Goal: Task Accomplishment & Management: Manage account settings

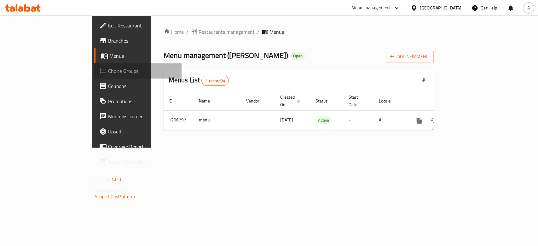
click at [108, 75] on span "Choice Groups" at bounding box center [142, 71] width 68 height 8
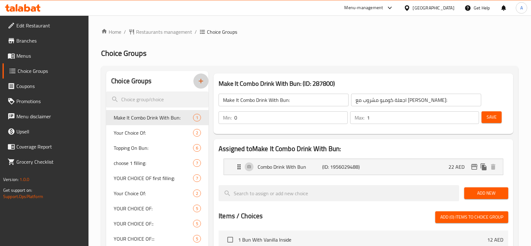
click at [201, 84] on icon "button" at bounding box center [201, 81] width 8 height 8
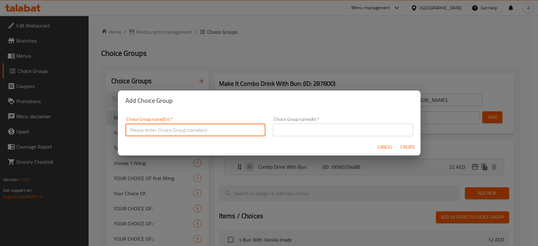
click at [195, 134] on input "text" at bounding box center [195, 130] width 140 height 13
type input "addon's"
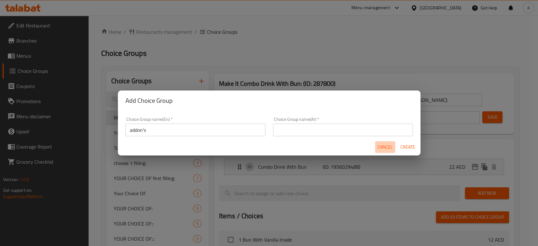
click at [383, 149] on span "Cancel" at bounding box center [385, 147] width 15 height 8
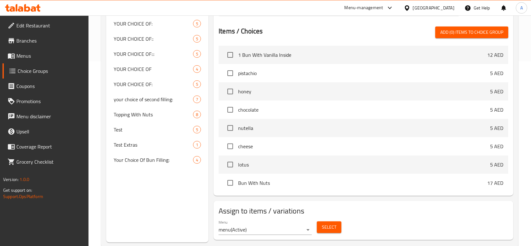
scroll to position [184, 0]
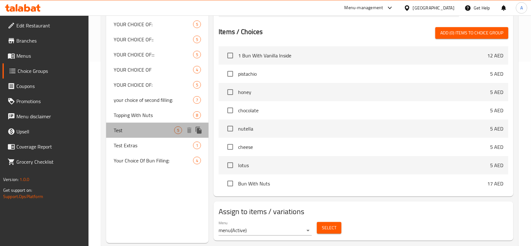
click at [146, 136] on div "Test 5" at bounding box center [157, 130] width 102 height 15
type input "Test"
type input "تيست"
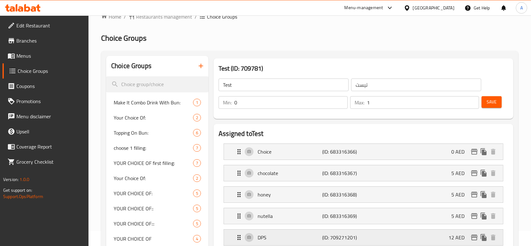
scroll to position [13, 0]
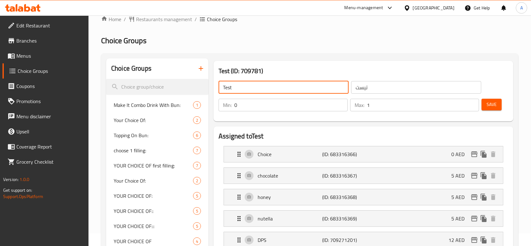
click at [291, 87] on input "Test" at bounding box center [284, 87] width 130 height 13
type input "Test addons"
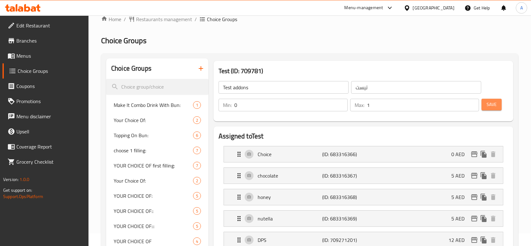
click at [494, 105] on span "Save" at bounding box center [492, 105] width 10 height 8
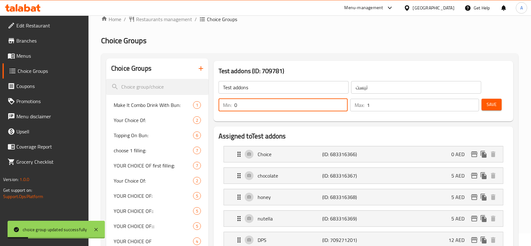
click at [265, 105] on input "0" at bounding box center [290, 105] width 113 height 13
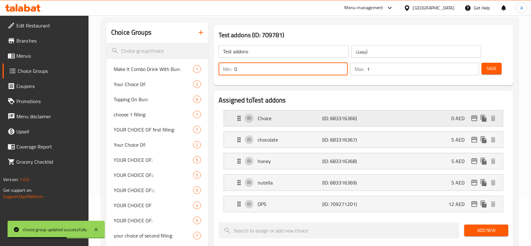
scroll to position [49, 0]
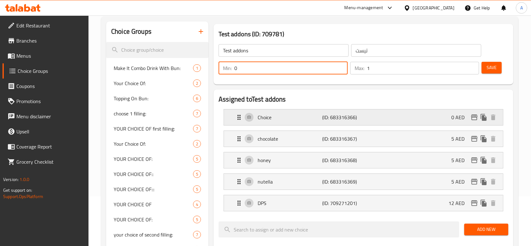
click at [420, 121] on div "Choice (ID: 683316366) 0 AED" at bounding box center [365, 117] width 260 height 16
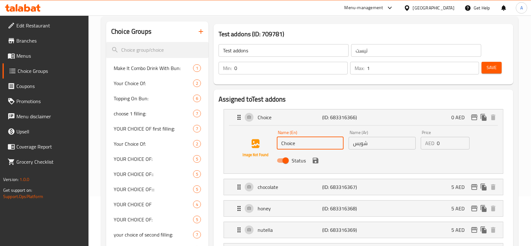
click at [327, 147] on input "Choice" at bounding box center [310, 143] width 67 height 13
type input "VANILLA"
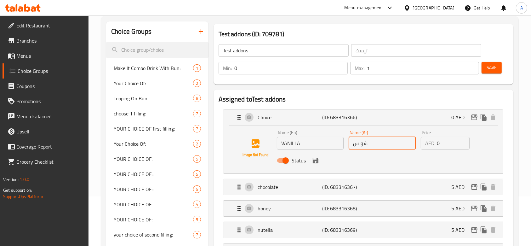
click at [374, 145] on input "شويس" at bounding box center [382, 143] width 67 height 13
type input "غ"
type input "فانيليا"
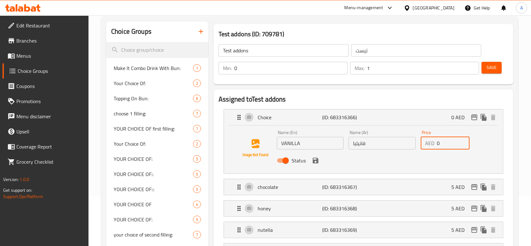
click at [439, 144] on input "0" at bounding box center [453, 143] width 33 height 13
click at [315, 163] on icon "save" at bounding box center [316, 161] width 8 height 8
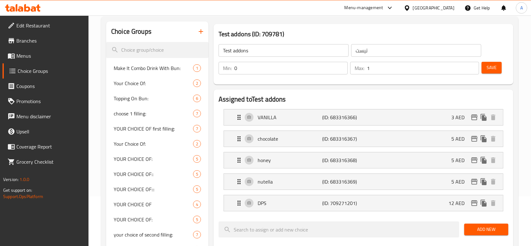
type input "3"
click at [325, 115] on p "(ID: 683316366)" at bounding box center [343, 117] width 43 height 8
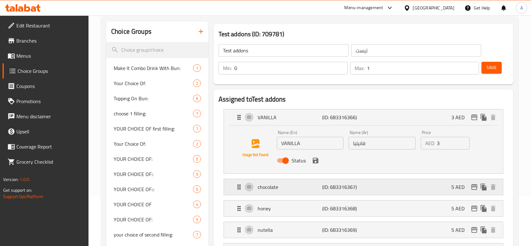
click at [307, 184] on p "chocolate" at bounding box center [290, 187] width 65 height 8
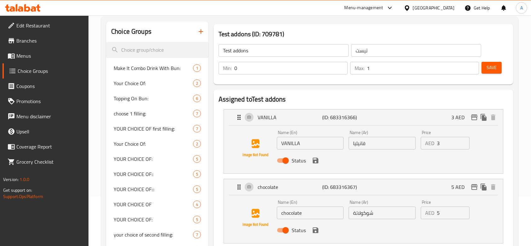
click at [320, 101] on h2 "Assigned to Test addons" at bounding box center [364, 99] width 290 height 9
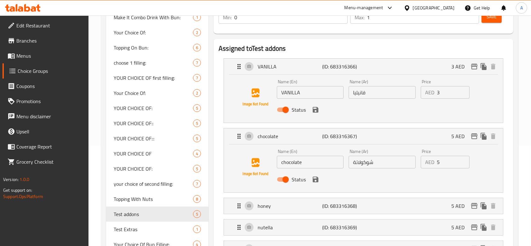
scroll to position [186, 0]
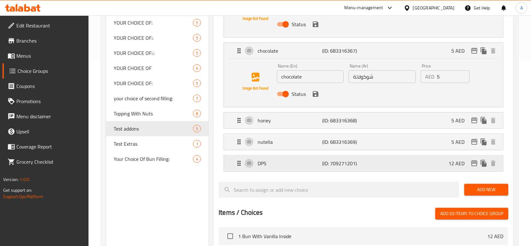
click at [345, 161] on p "(ID: 709271201)" at bounding box center [343, 163] width 43 height 8
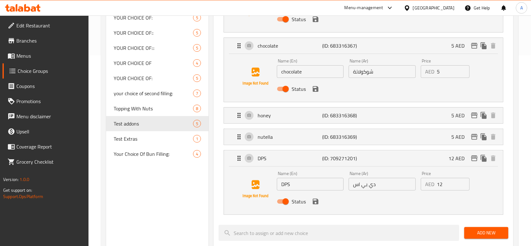
scroll to position [191, 0]
click at [486, 159] on icon "duplicate" at bounding box center [484, 157] width 6 height 7
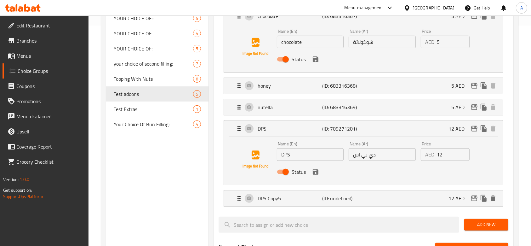
scroll to position [225, 0]
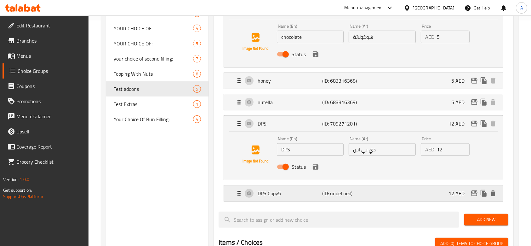
click at [371, 188] on div "DPS Copy5 (ID: undefined) 12 AED" at bounding box center [365, 193] width 260 height 16
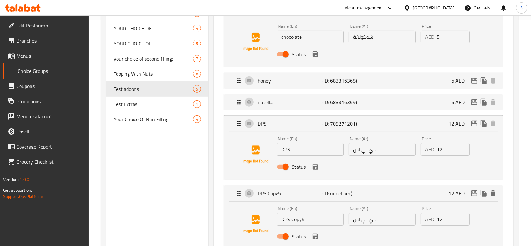
scroll to position [253, 0]
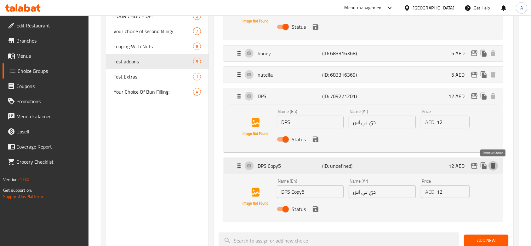
click at [497, 165] on icon "delete" at bounding box center [494, 166] width 8 height 8
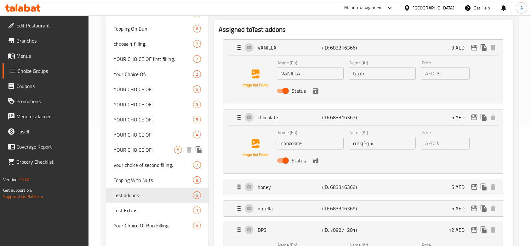
scroll to position [121, 0]
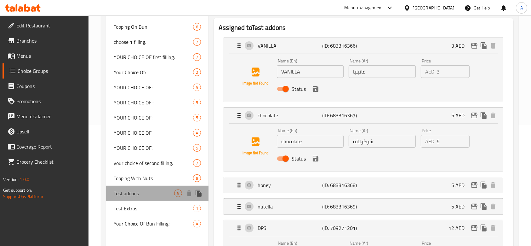
click at [129, 196] on span "Test addons" at bounding box center [144, 193] width 61 height 8
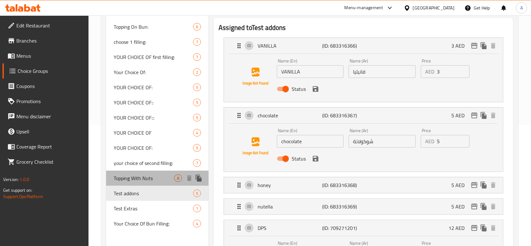
click at [129, 179] on span "Topping With Nuts" at bounding box center [144, 178] width 61 height 8
type input "Topping With Nuts"
type input "اضافة مع مكسرات"
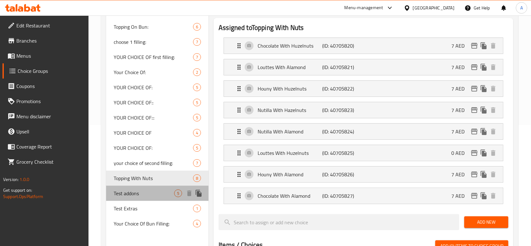
click at [130, 193] on span "Test addons" at bounding box center [144, 193] width 61 height 8
type input "Test addons"
type input "تيست"
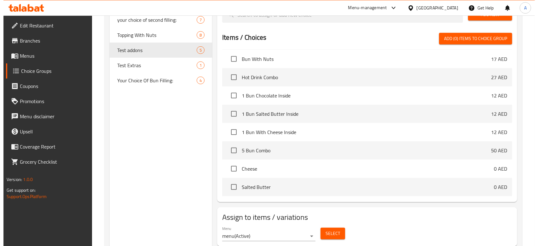
scroll to position [284, 0]
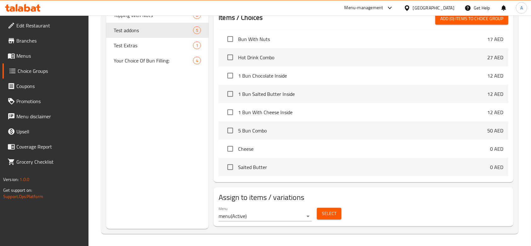
click at [321, 216] on button "Select" at bounding box center [329, 214] width 25 height 12
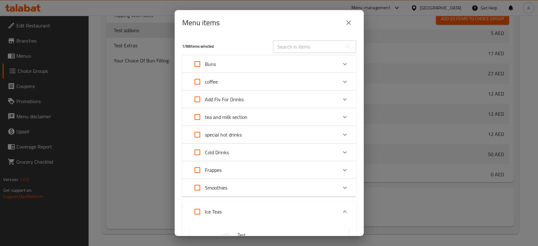
scroll to position [141, 0]
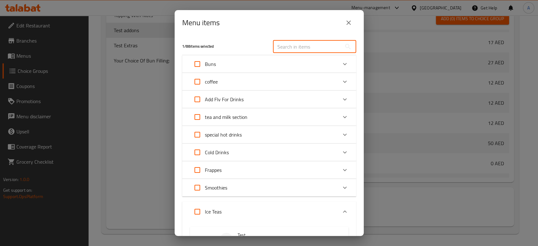
click at [309, 45] on input "text" at bounding box center [307, 46] width 69 height 13
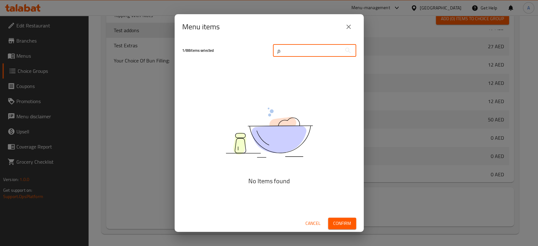
scroll to position [130, 0]
type input "م"
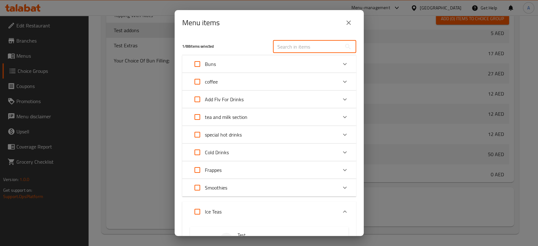
scroll to position [141, 0]
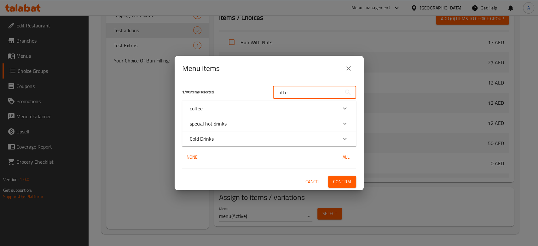
type input "latte"
click at [338, 107] on div "Expand" at bounding box center [344, 108] width 15 height 15
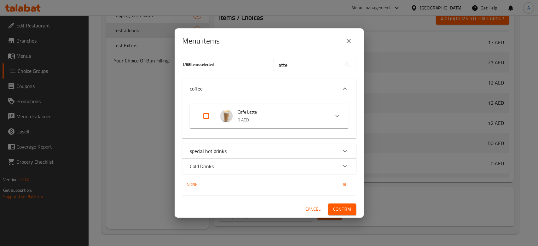
click at [205, 114] on input "Expand" at bounding box center [206, 115] width 15 height 15
checkbox input "true"
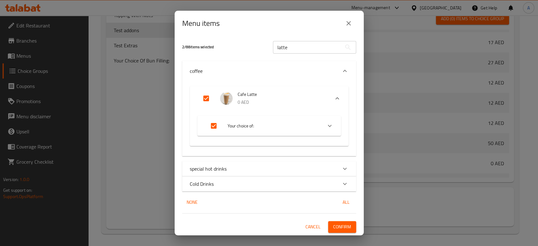
click at [242, 171] on div "special hot drinks" at bounding box center [263, 169] width 147 height 8
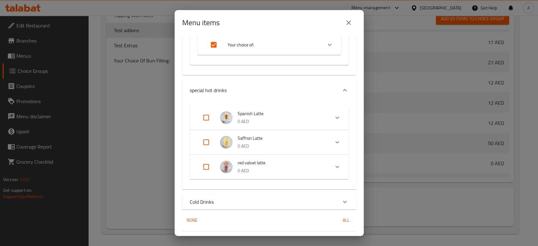
scroll to position [81, 0]
click at [207, 117] on input "Expand" at bounding box center [206, 117] width 15 height 15
checkbox input "true"
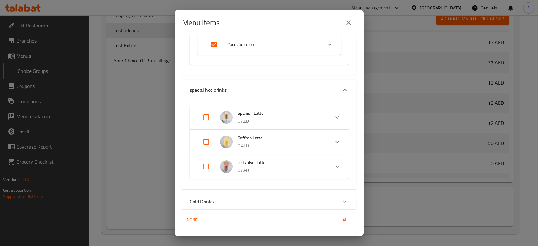
checkbox input "true"
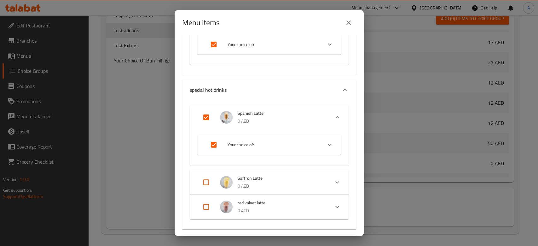
click at [207, 177] on input "Expand" at bounding box center [206, 182] width 15 height 15
checkbox input "true"
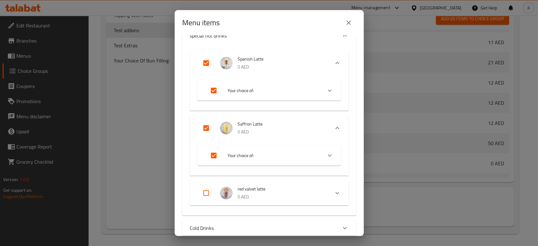
scroll to position [135, 0]
click at [207, 190] on input "Expand" at bounding box center [206, 192] width 15 height 15
checkbox input "true"
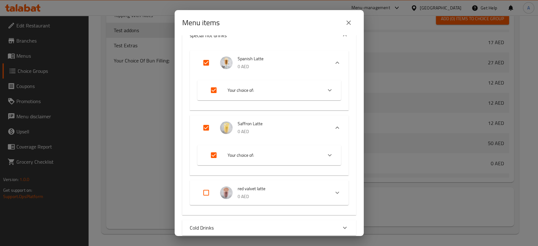
checkbox input "true"
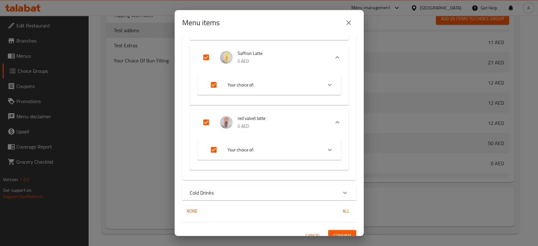
scroll to position [214, 0]
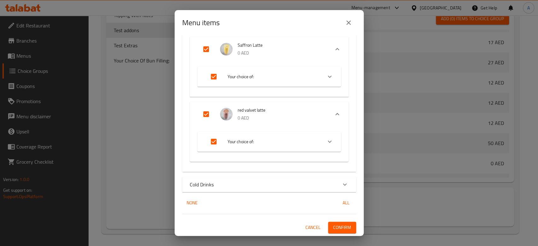
click at [216, 183] on div "Cold Drinks" at bounding box center [263, 185] width 147 height 8
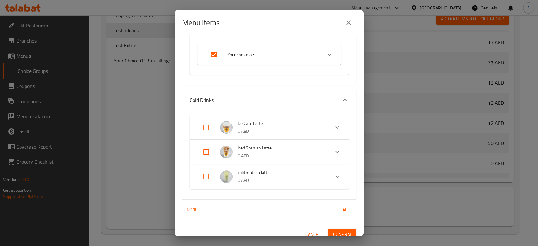
scroll to position [301, 0]
click at [206, 128] on input "Expand" at bounding box center [206, 126] width 15 height 15
checkbox input "true"
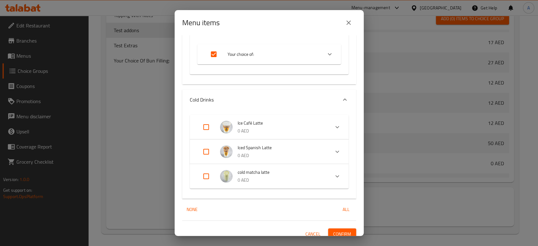
checkbox input "true"
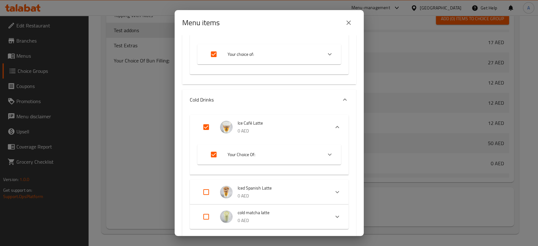
click at [208, 187] on input "Expand" at bounding box center [206, 191] width 15 height 15
checkbox input "true"
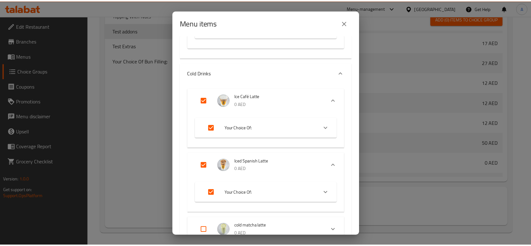
scroll to position [388, 0]
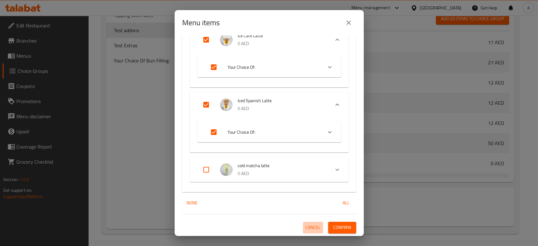
click at [305, 230] on span "Cancel" at bounding box center [312, 227] width 15 height 8
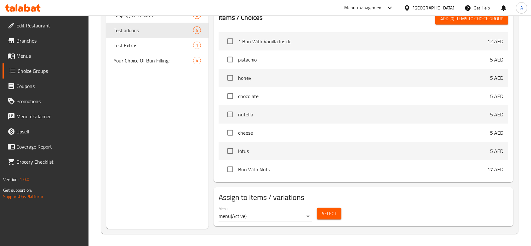
scroll to position [0, 0]
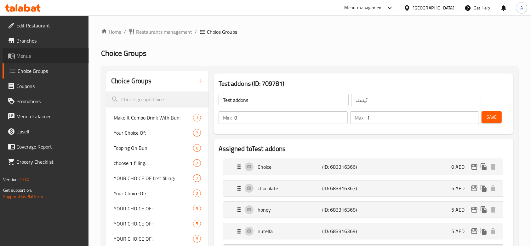
click at [42, 55] on span "Menus" at bounding box center [49, 56] width 67 height 8
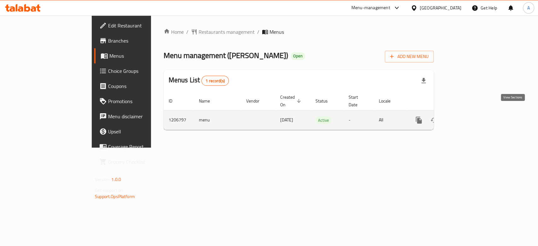
click at [472, 116] on link "enhanced table" at bounding box center [464, 120] width 15 height 15
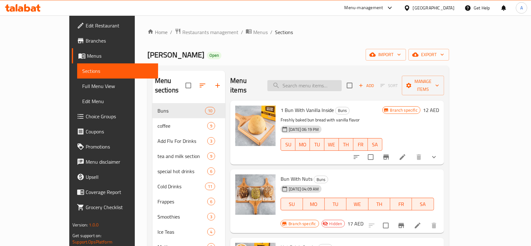
click at [333, 81] on input "search" at bounding box center [305, 85] width 74 height 11
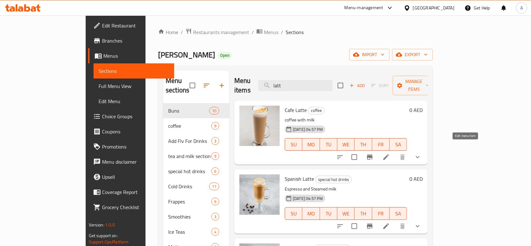
type input "latt"
click at [389, 154] on icon at bounding box center [387, 157] width 6 height 6
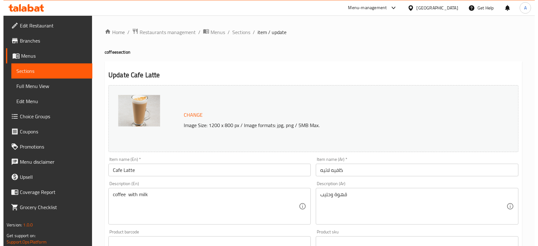
scroll to position [248, 0]
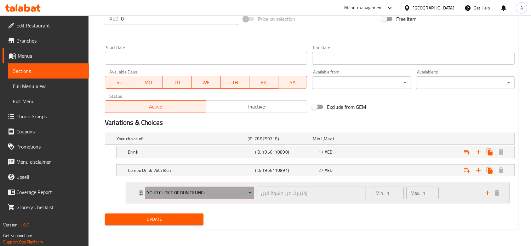
click at [214, 192] on span "Your Choice Of Bun Filling:" at bounding box center [199, 193] width 105 height 8
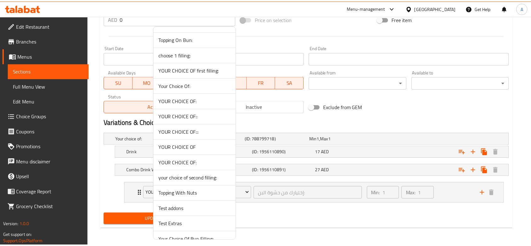
scroll to position [36, 0]
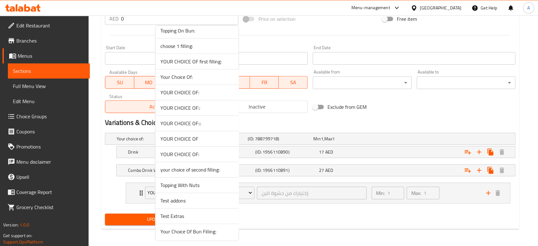
click at [181, 201] on span "Test addons" at bounding box center [196, 201] width 73 height 8
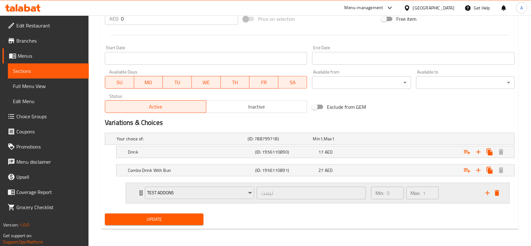
click at [465, 193] on div "Min: 0 ​ Max: 1 ​" at bounding box center [424, 193] width 114 height 20
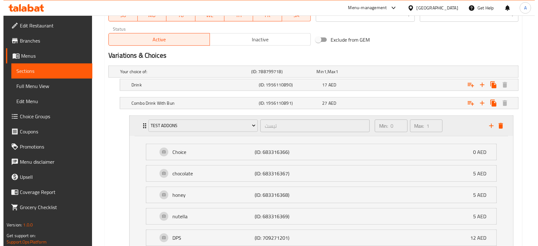
scroll to position [348, 0]
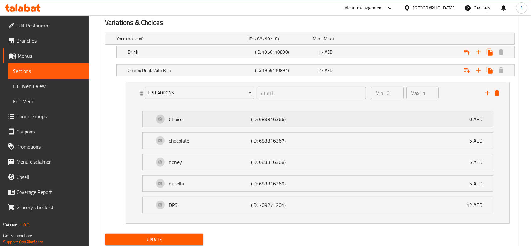
click at [224, 115] on p "Choice" at bounding box center [210, 119] width 82 height 8
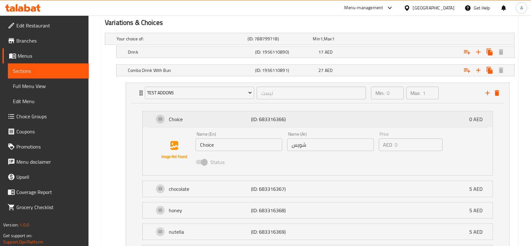
click at [224, 115] on p "Choice" at bounding box center [210, 119] width 82 height 8
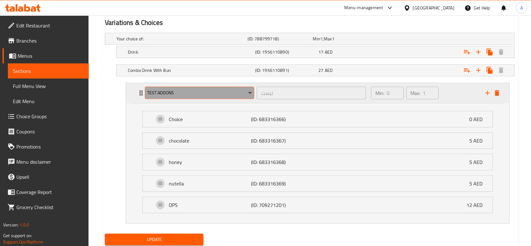
click at [186, 87] on button "Test addons" at bounding box center [199, 93] width 109 height 13
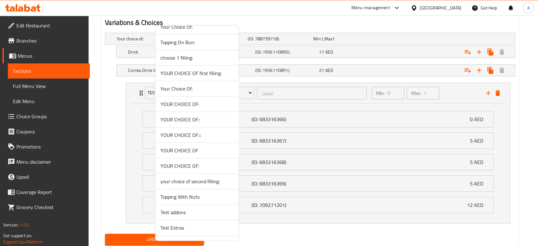
scroll to position [26, 0]
click at [201, 83] on span "Your Choice Of:" at bounding box center [196, 87] width 73 height 8
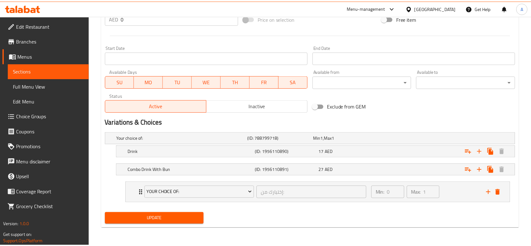
scroll to position [248, 0]
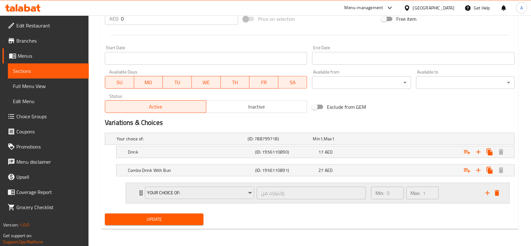
click at [454, 191] on div "Min: 0 ​ Max: 1 ​" at bounding box center [424, 193] width 114 height 20
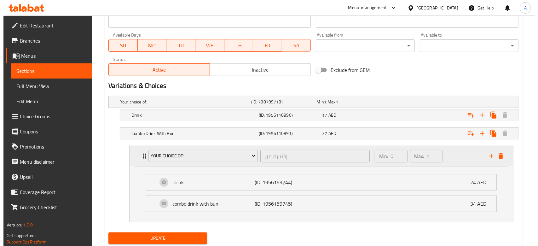
scroll to position [303, 0]
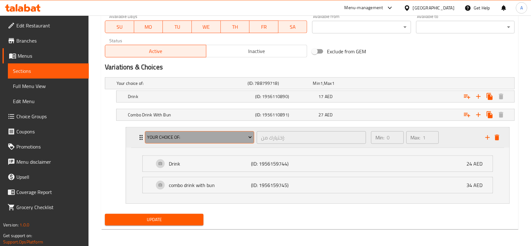
click at [188, 137] on span "Your Choice Of:" at bounding box center [199, 137] width 105 height 8
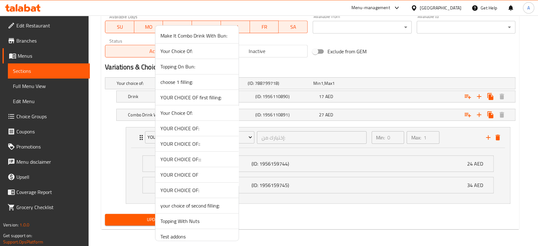
click at [186, 152] on li "YOUR CHOICE OF:::" at bounding box center [196, 159] width 83 height 15
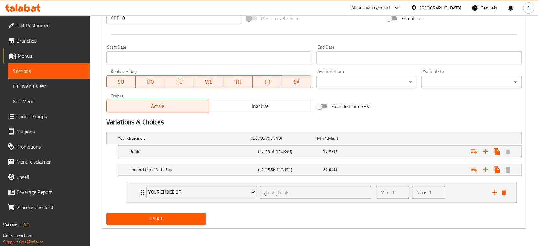
scroll to position [248, 0]
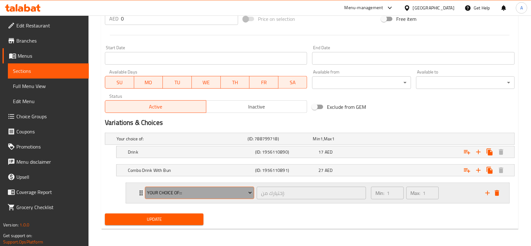
click at [221, 195] on span "YOUR CHOICE OF:::" at bounding box center [199, 193] width 105 height 8
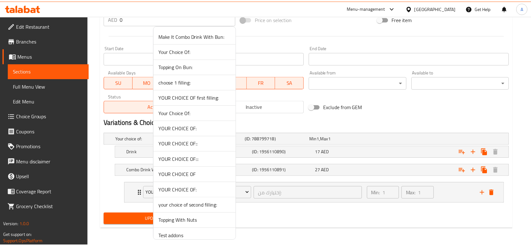
scroll to position [36, 0]
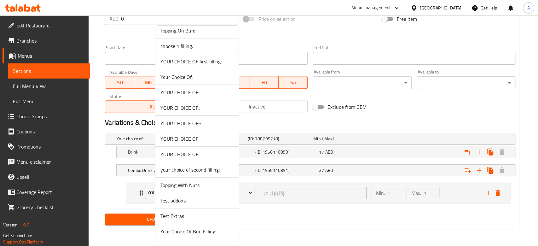
click at [271, 228] on div at bounding box center [269, 123] width 538 height 246
